Goal: Information Seeking & Learning: Find specific fact

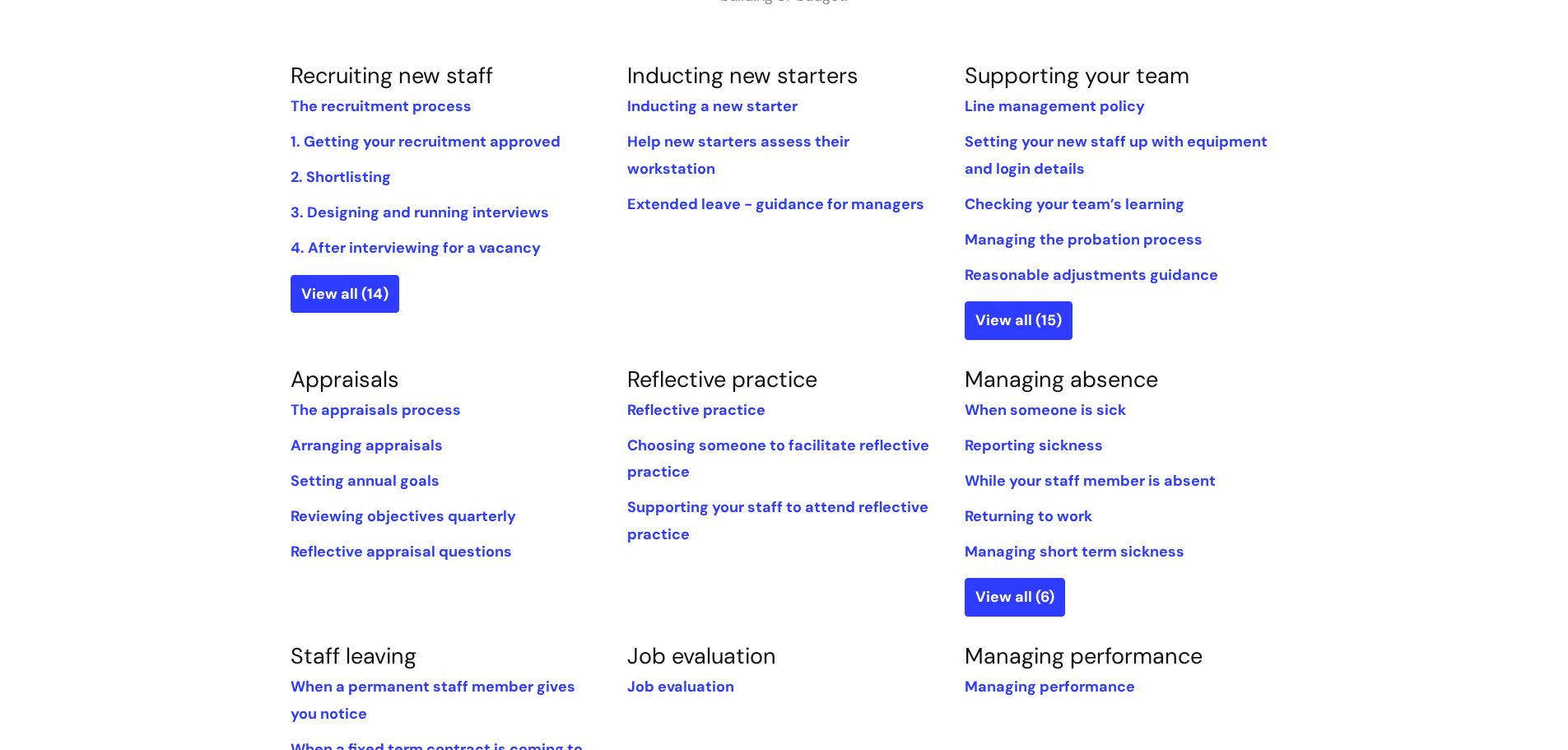
scroll to position [274, 0]
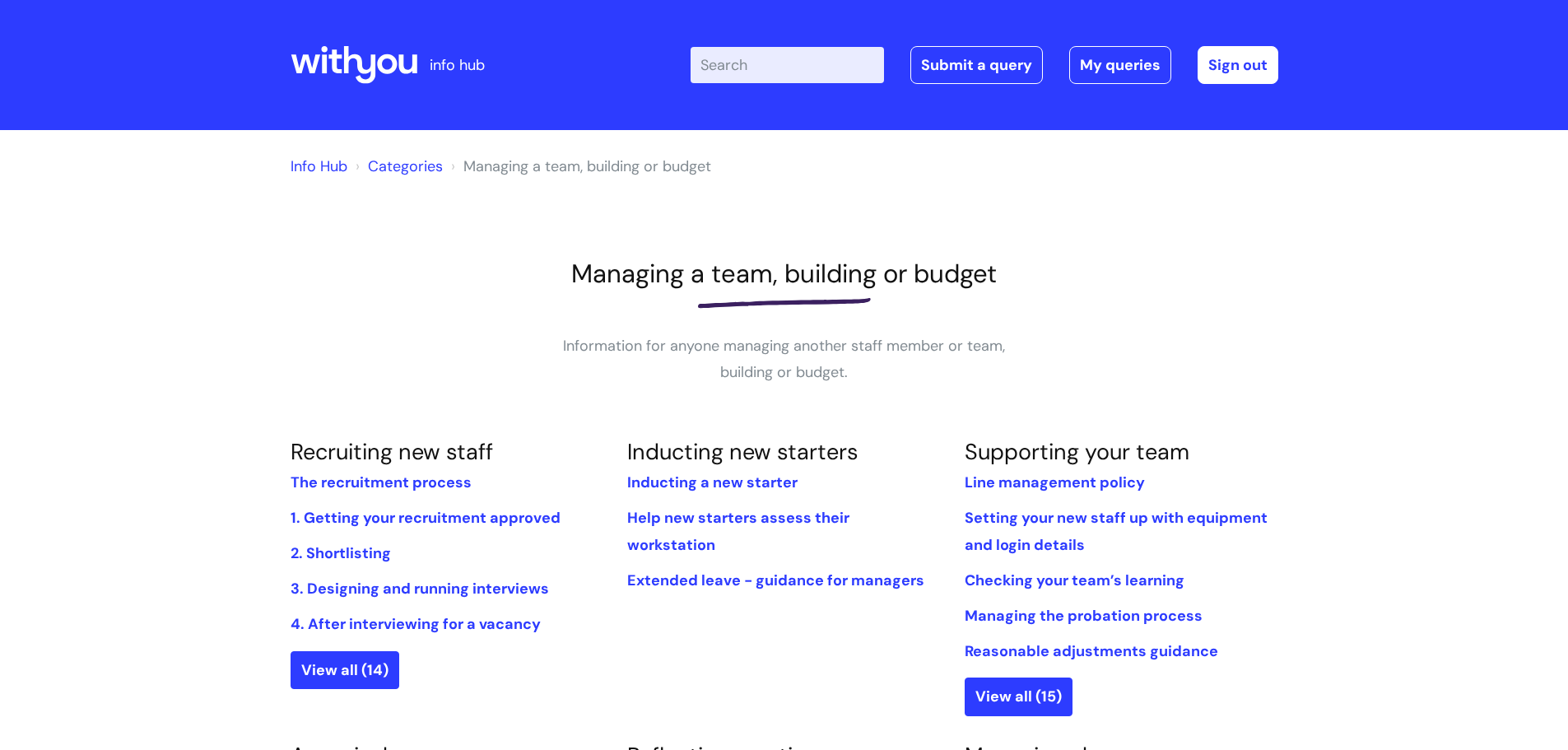
click at [812, 70] on input "Enter your search term here..." at bounding box center [787, 65] width 193 height 37
type input "signature"
click button "Search" at bounding box center [0, 0] width 0 height 0
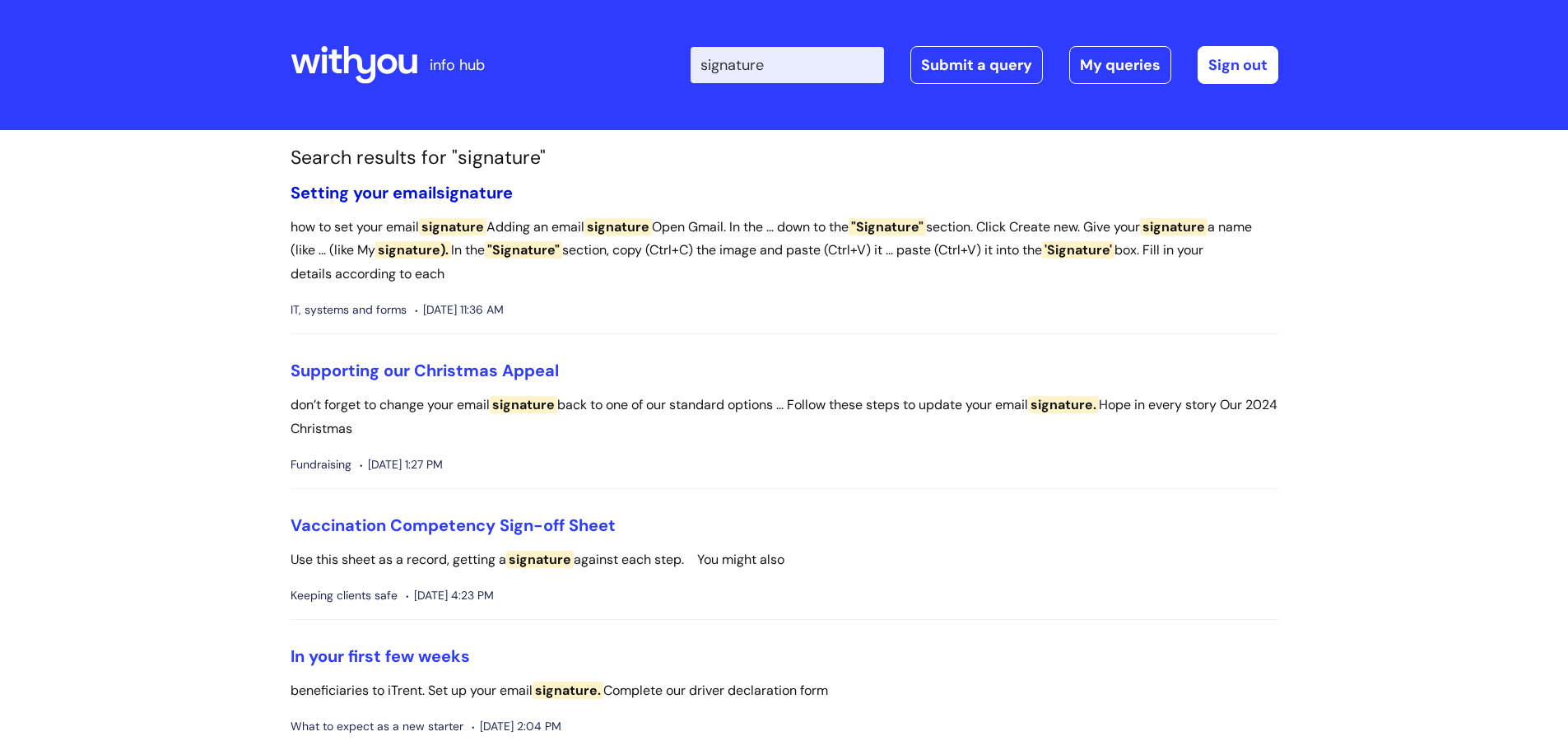
click at [394, 186] on link "Setting your email signature" at bounding box center [401, 192] width 222 height 22
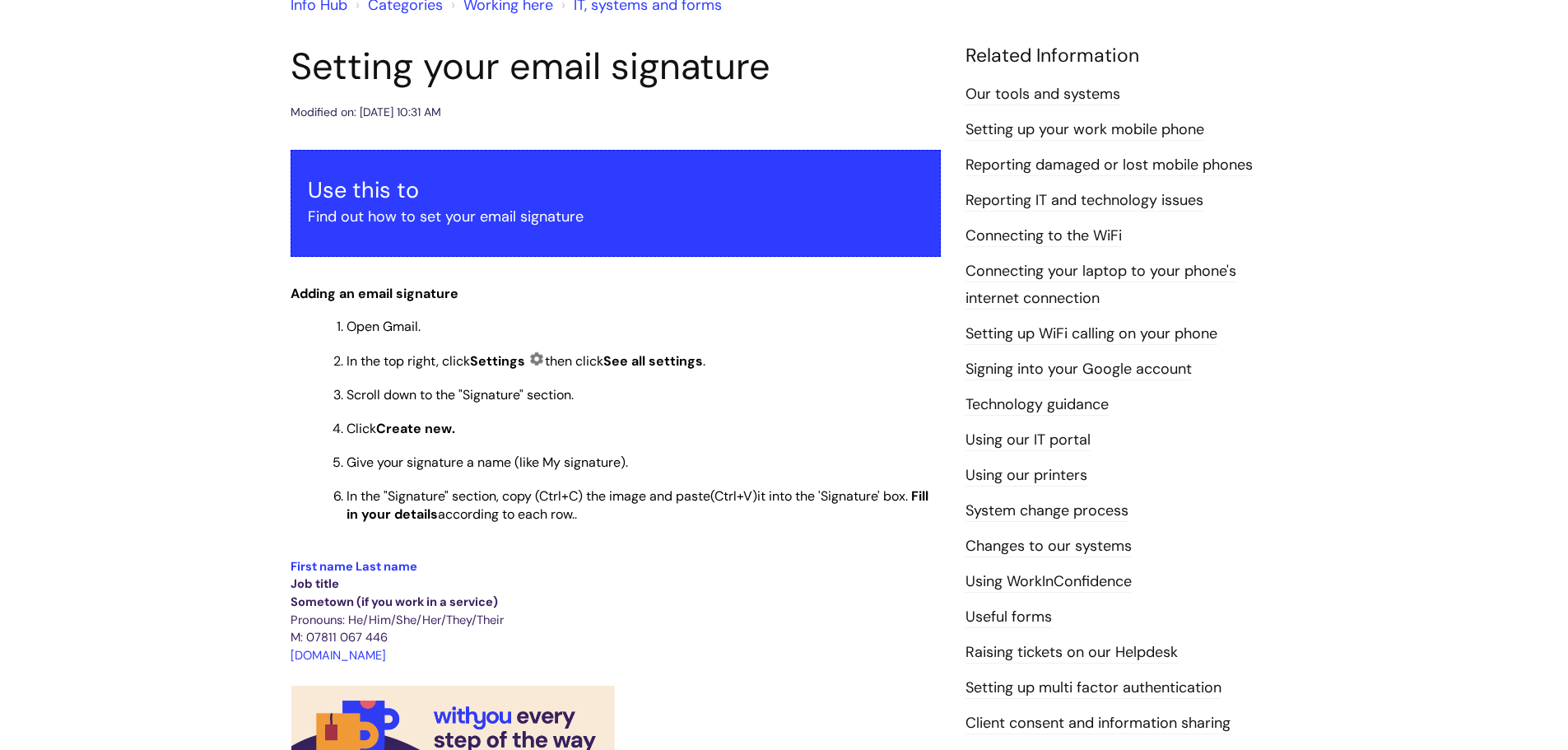
scroll to position [165, 0]
